Goal: Register for event/course

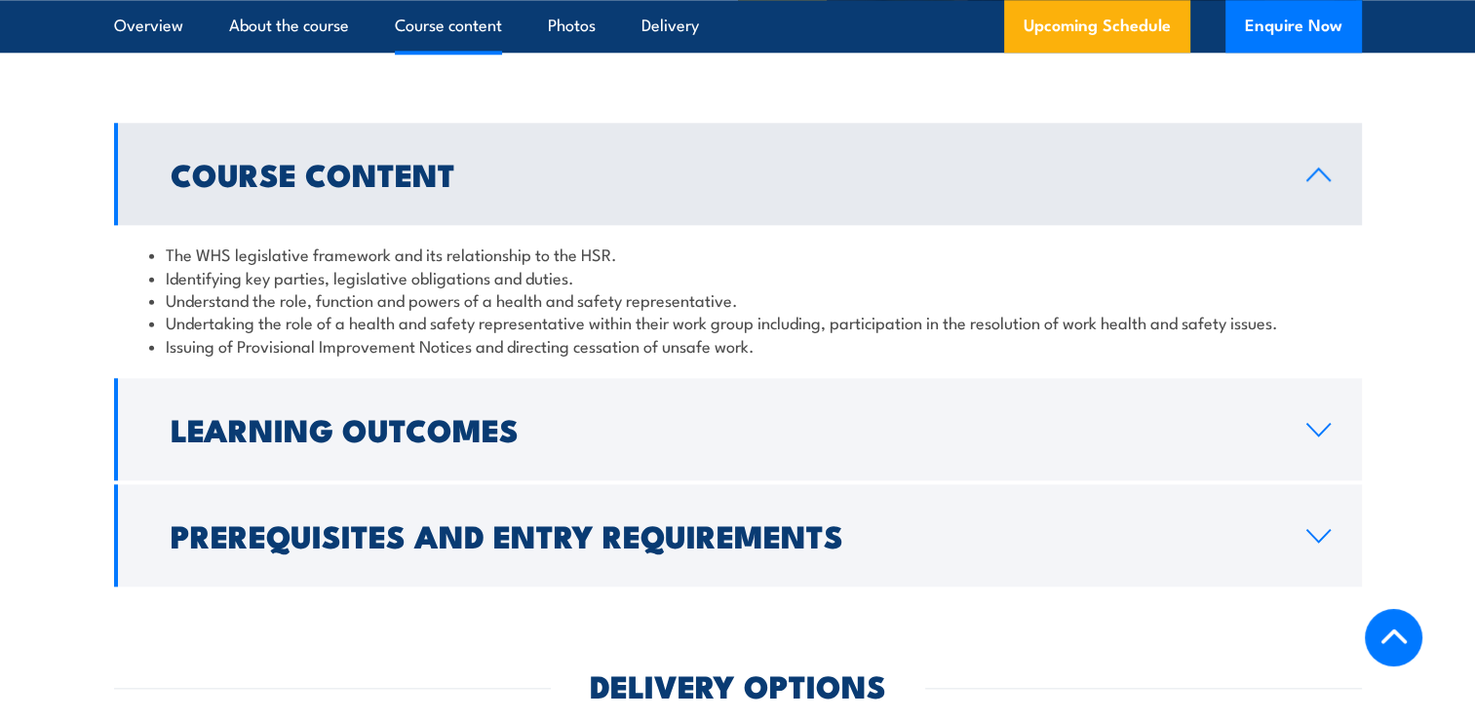
scroll to position [2028, 0]
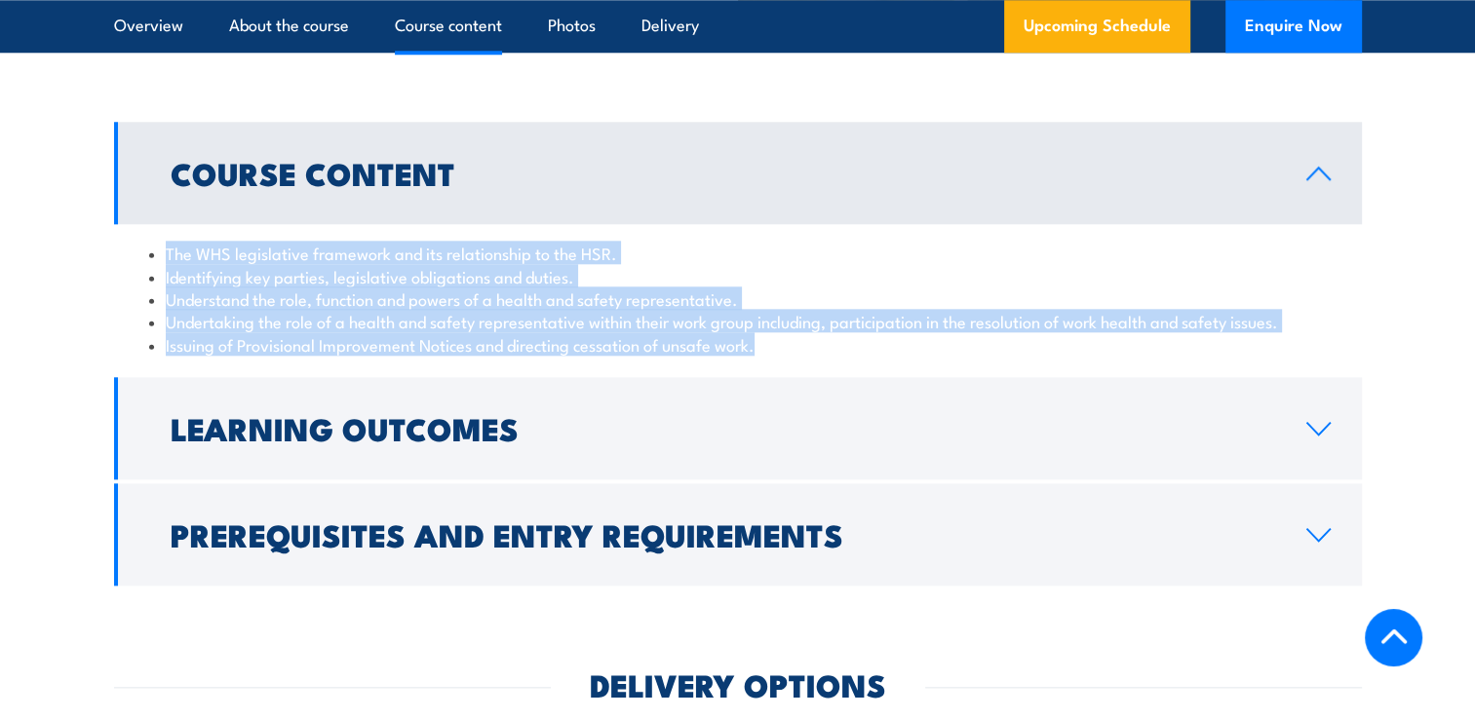
drag, startPoint x: 143, startPoint y: 276, endPoint x: 811, endPoint y: 390, distance: 677.4
click at [812, 373] on div "The WHS legislative framework and its relationship to the HSR. Identifying key …" at bounding box center [738, 298] width 1248 height 149
drag, startPoint x: 811, startPoint y: 390, endPoint x: 654, endPoint y: 374, distance: 157.7
copy ul "The WHS legislative framework and its relationship to the HSR. Identifying key …"
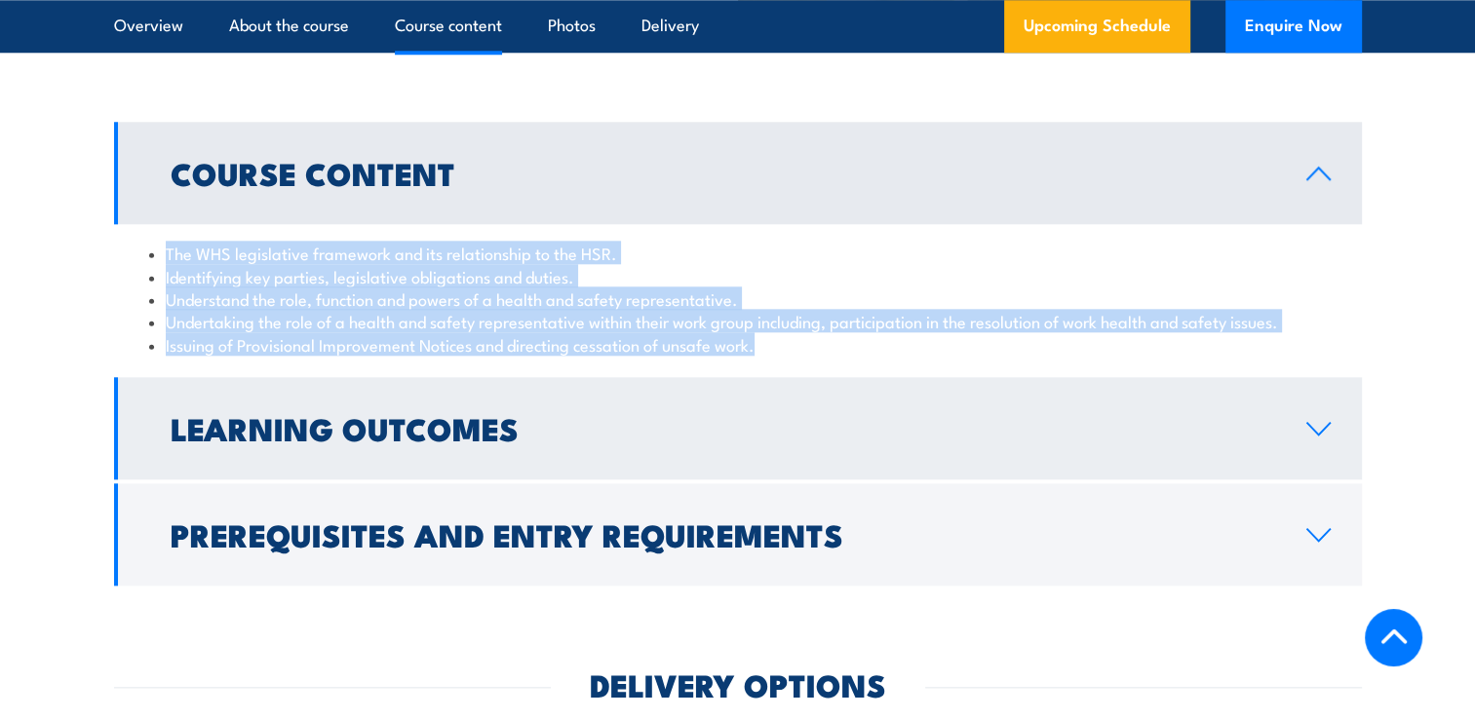
click at [454, 480] on link "Learning Outcomes" at bounding box center [738, 428] width 1248 height 102
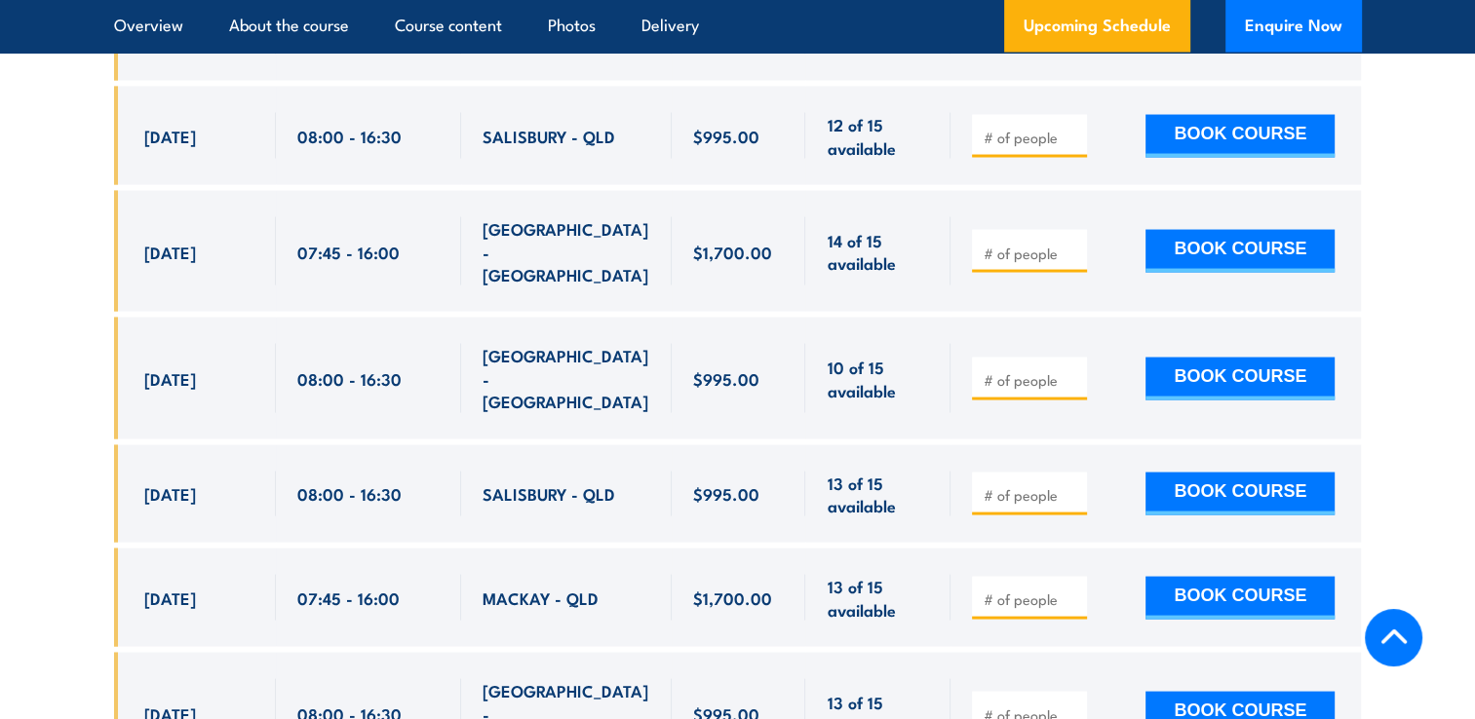
scroll to position [3782, 0]
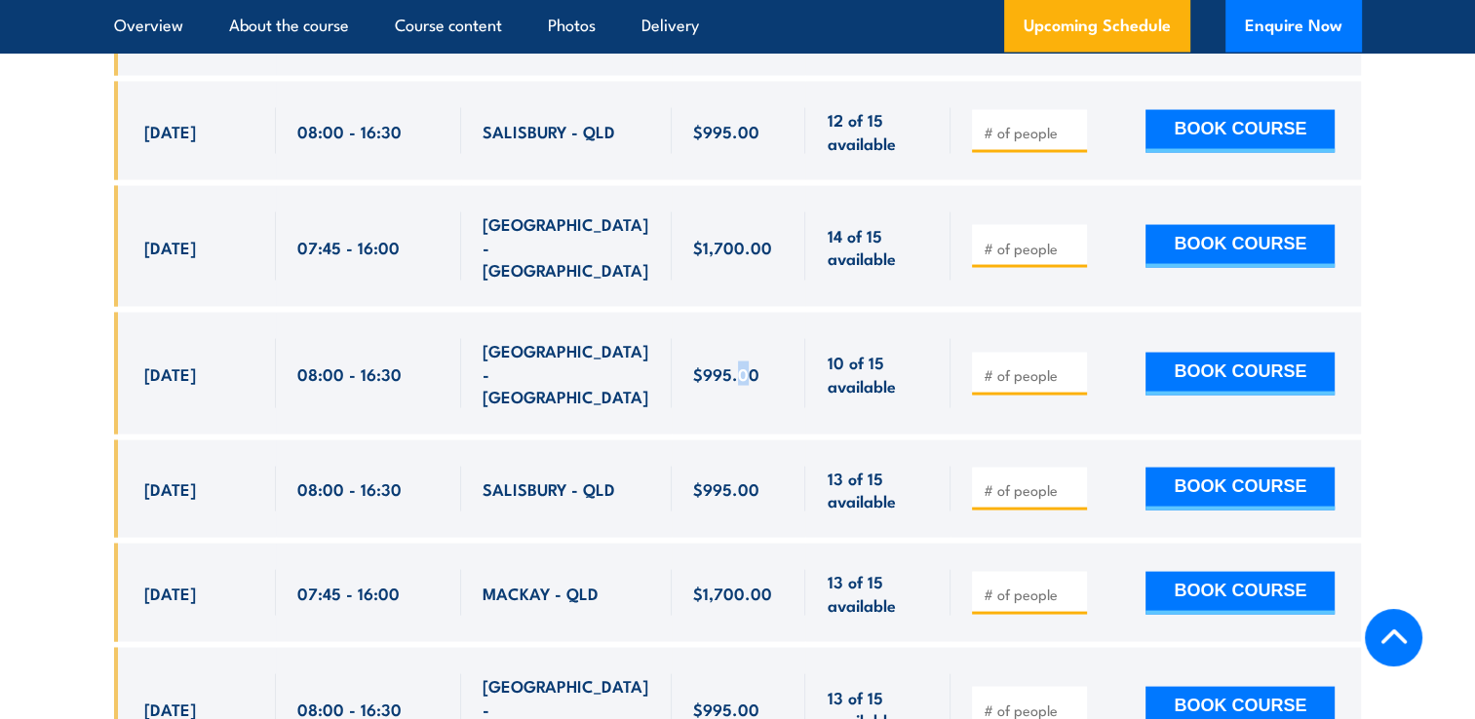
click at [741, 363] on span "$995.00" at bounding box center [726, 374] width 66 height 22
drag, startPoint x: 741, startPoint y: 336, endPoint x: 764, endPoint y: 336, distance: 23.4
click at [764, 339] on div "$995.00" at bounding box center [739, 373] width 92 height 68
drag, startPoint x: 764, startPoint y: 336, endPoint x: 671, endPoint y: 320, distance: 95.0
click at [672, 320] on div "$995.00" at bounding box center [739, 373] width 135 height 121
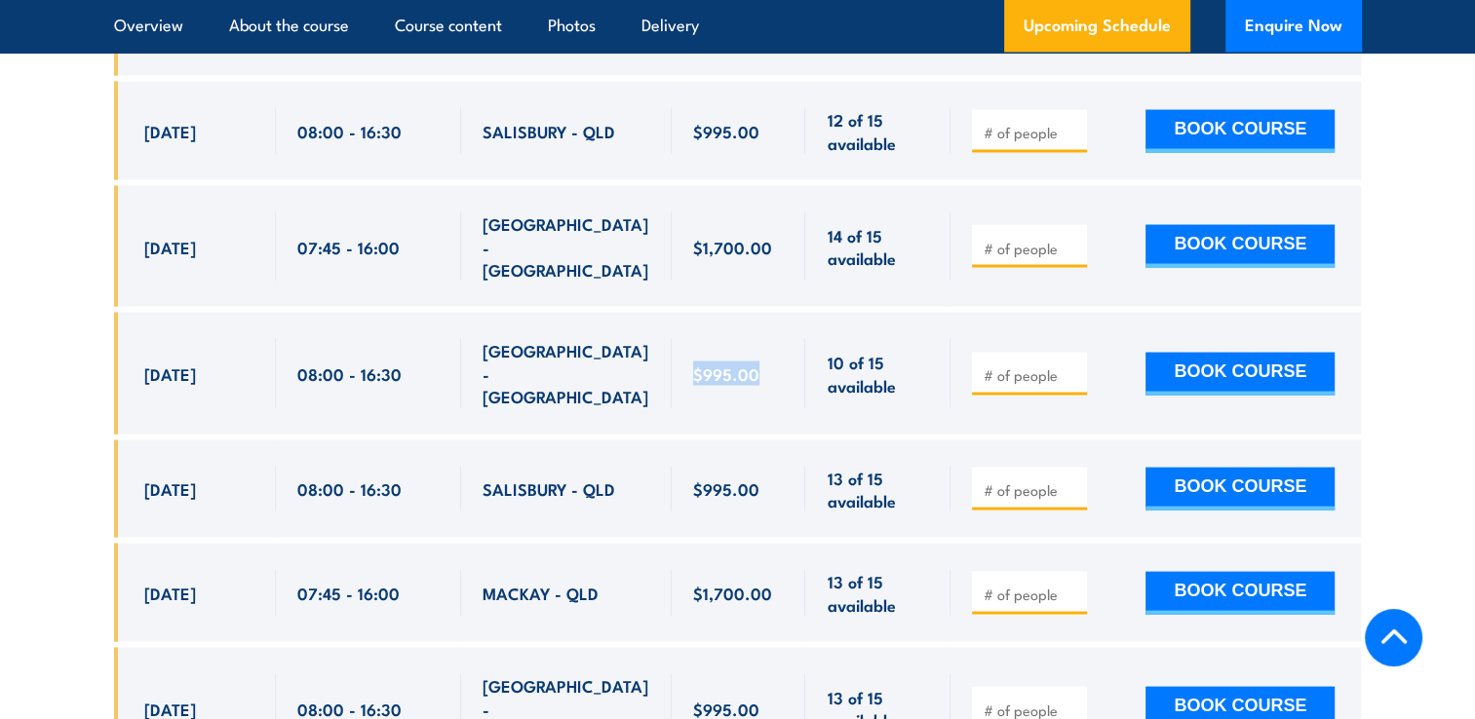
drag, startPoint x: 671, startPoint y: 320, endPoint x: 714, endPoint y: 328, distance: 43.6
copy span "$995.00"
click at [70, 199] on section "UPCOMING SCHEDULE FOR - "QLD Health & Safety Representative Initial 5 Day Train…" at bounding box center [737, 612] width 1475 height 1922
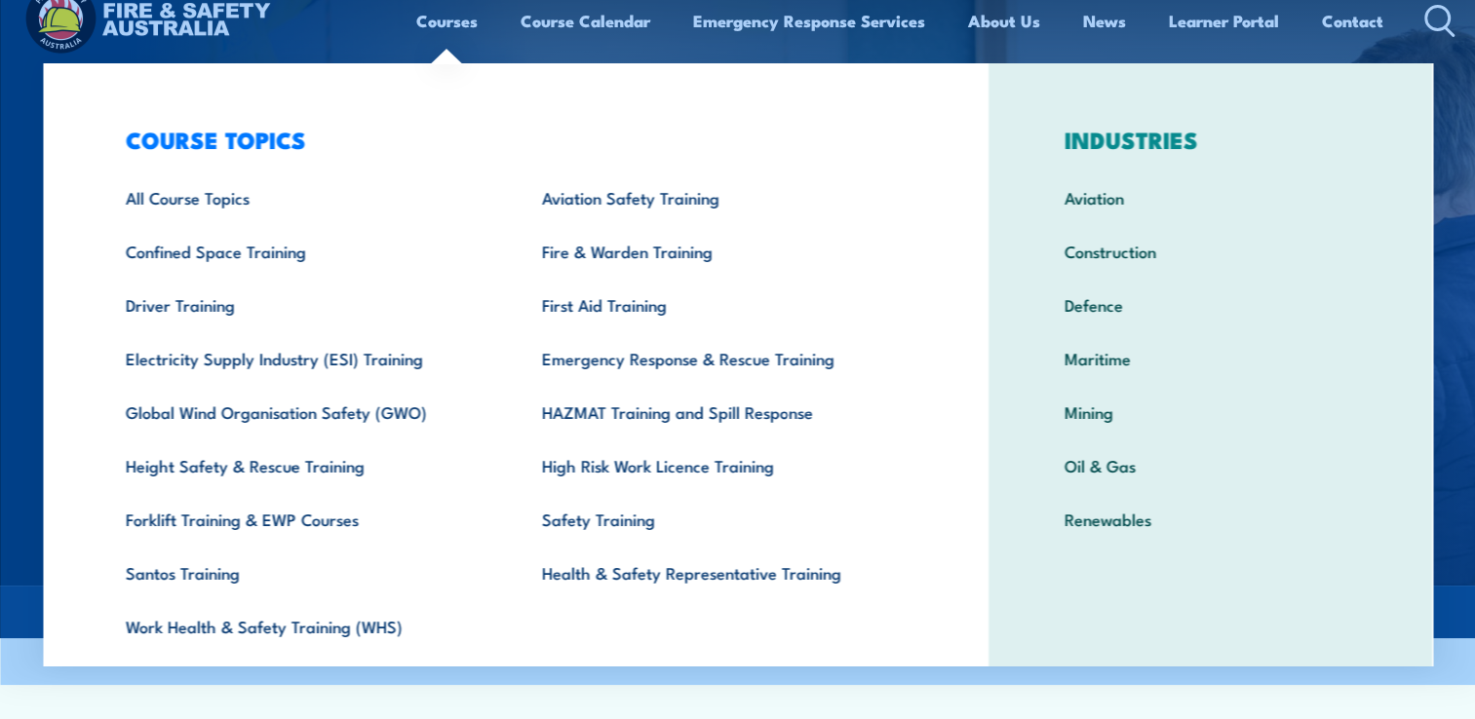
scroll to position [0, 0]
